Goal: Transaction & Acquisition: Book appointment/travel/reservation

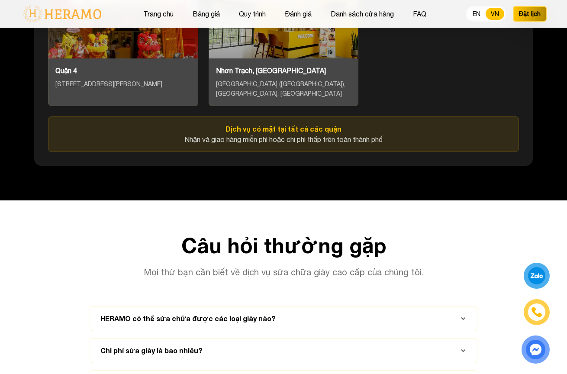
scroll to position [4112, 0]
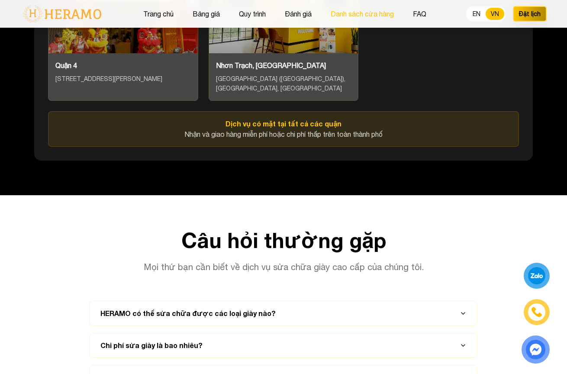
click at [348, 18] on button "Danh sách cửa hàng" at bounding box center [362, 13] width 68 height 11
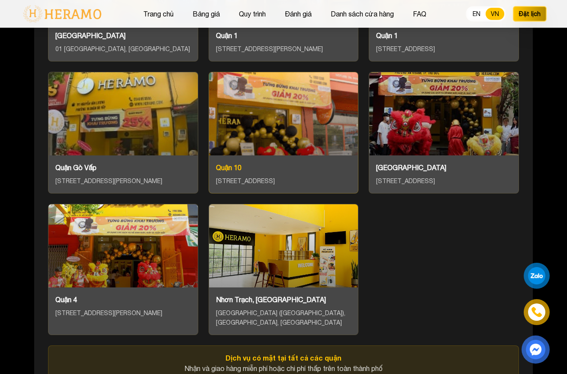
scroll to position [3879, 0]
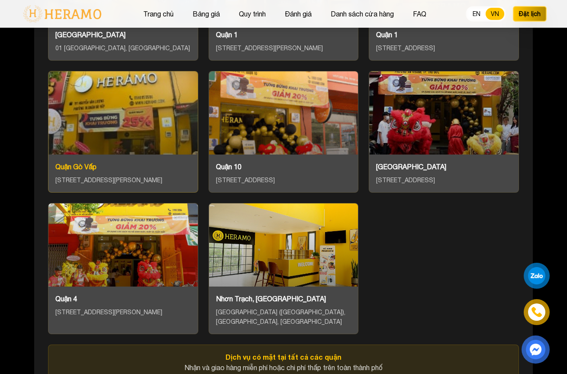
click at [92, 161] on div "Quận Gò Vấp" at bounding box center [122, 166] width 135 height 10
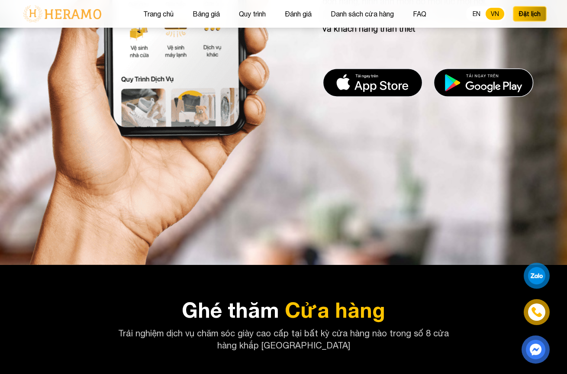
scroll to position [3351, 0]
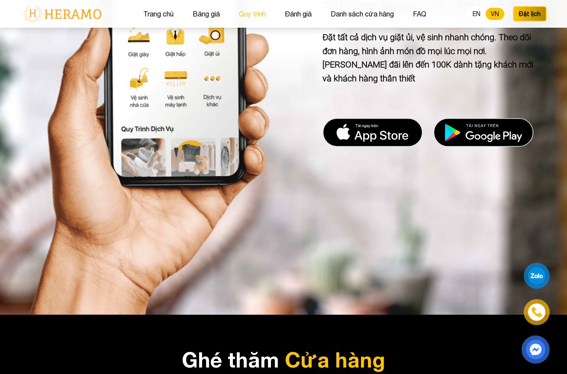
click at [266, 16] on button "Quy trình" at bounding box center [252, 13] width 32 height 11
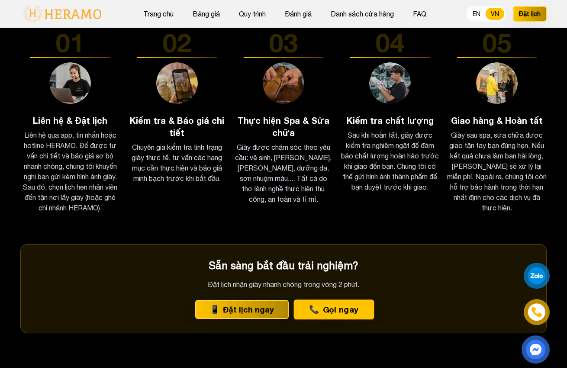
scroll to position [1600, 0]
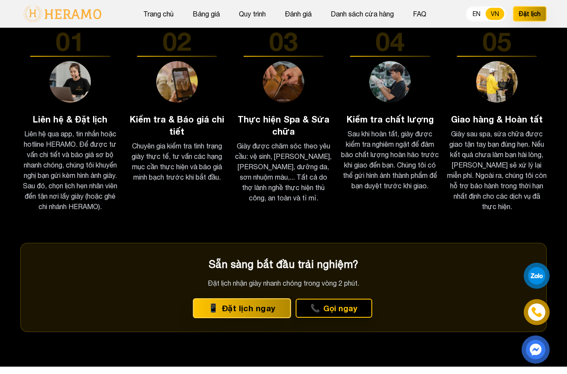
click at [268, 298] on button "📱 Đặt lịch ngay" at bounding box center [242, 308] width 98 height 20
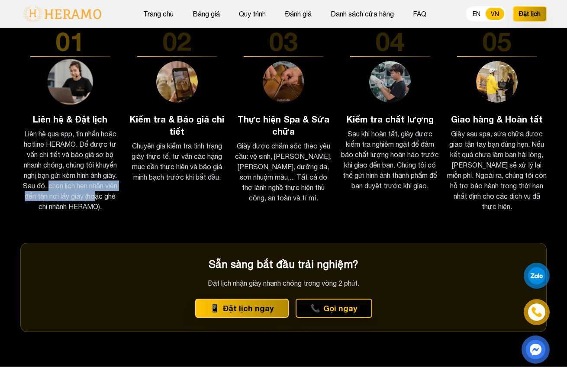
drag, startPoint x: 47, startPoint y: 166, endPoint x: 97, endPoint y: 170, distance: 50.7
click at [97, 170] on p "Liên hệ qua app, tin nhắn hoặc hotline HERAMO. Để được tư vấn chi tiết và báo g…" at bounding box center [70, 169] width 100 height 83
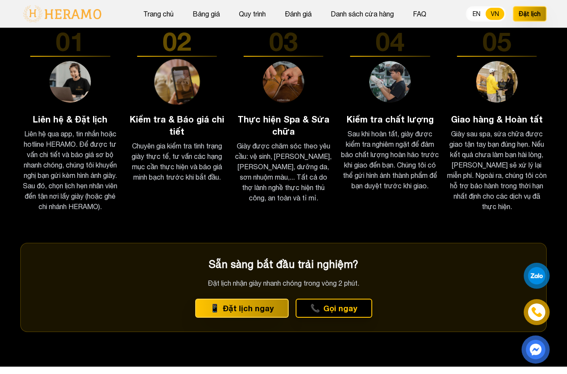
click at [186, 183] on div "02 Kiểm tra & Báo giá chi tiết Chuyên gia kiểm tra tình trạng giày thực tế, tư …" at bounding box center [177, 121] width 100 height 187
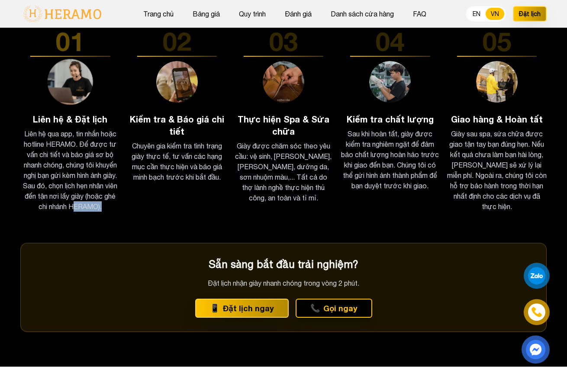
drag, startPoint x: 76, startPoint y: 184, endPoint x: 119, endPoint y: 184, distance: 43.3
click at [119, 184] on p "Liên hệ qua app, tin nhắn hoặc hotline HERAMO. Để được tư vấn chi tiết và báo g…" at bounding box center [70, 169] width 100 height 83
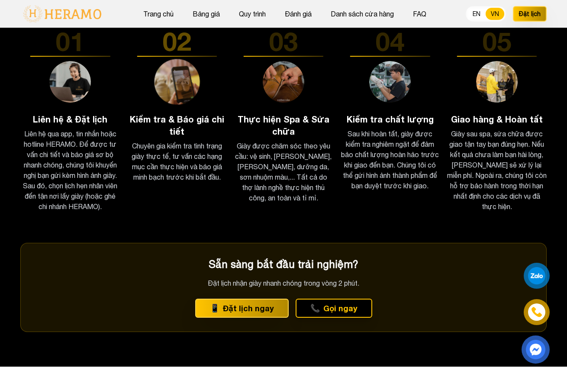
click at [180, 182] on div "02 Kiểm tra & Báo giá chi tiết Chuyên gia kiểm tra tình trạng giày thực tế, tư …" at bounding box center [177, 121] width 100 height 187
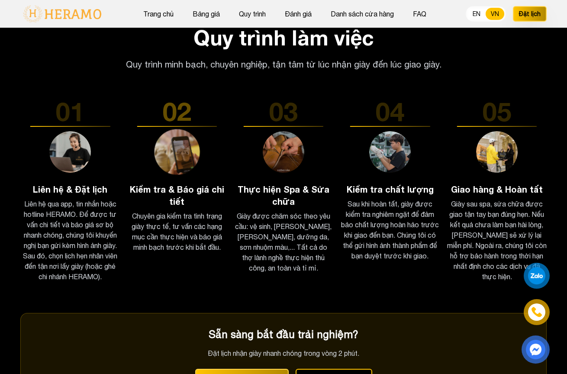
scroll to position [1532, 0]
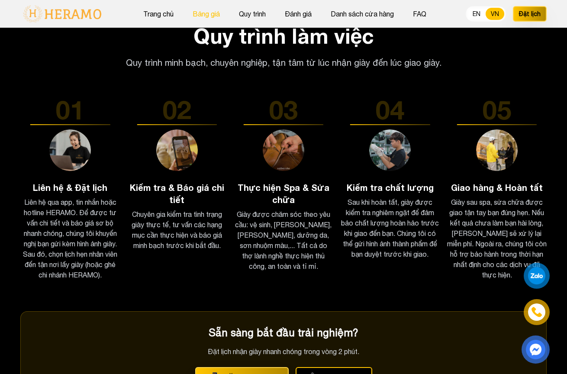
click at [197, 10] on button "Bảng giá" at bounding box center [206, 13] width 32 height 11
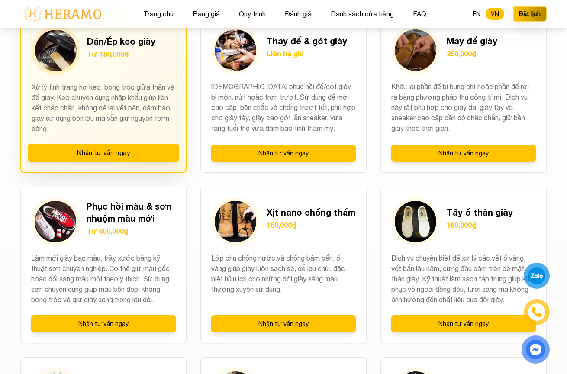
scroll to position [701, 0]
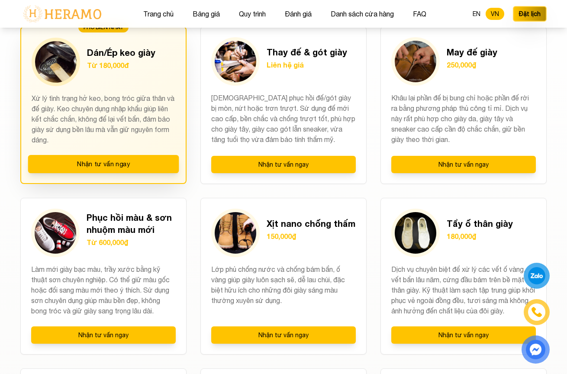
click at [103, 112] on p "Xử lý tình trạng hở keo, bong tróc giữa thân và đế giày. Keo chuyên dụng nhập k…" at bounding box center [104, 119] width 144 height 52
click at [112, 50] on h3 "Dán/Ép keo giày" at bounding box center [121, 52] width 68 height 12
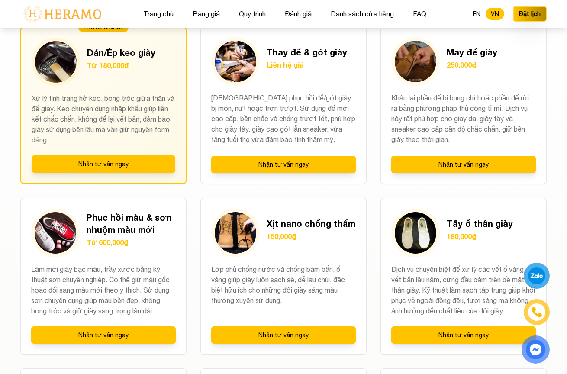
click at [117, 167] on button "Nhận tư vấn ngay" at bounding box center [104, 163] width 144 height 17
